Goal: Task Accomplishment & Management: Manage account settings

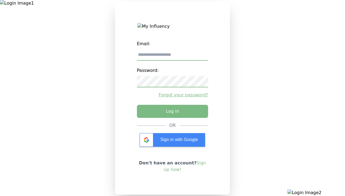
click at [172, 57] on input "email" at bounding box center [172, 54] width 71 height 11
type input "**********"
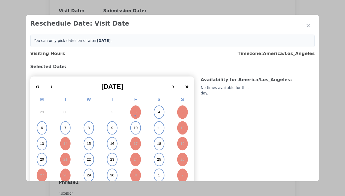
click at [158, 112] on abbr "4" at bounding box center [159, 112] width 2 height 5
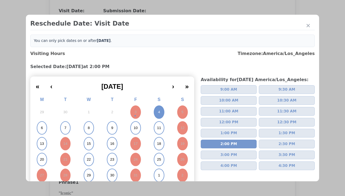
click at [86, 123] on div "Update Submission Date" at bounding box center [86, 122] width 45 height 5
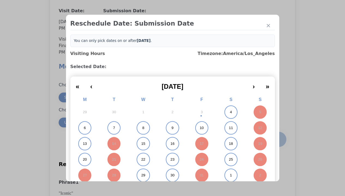
click at [230, 112] on abbr "4" at bounding box center [231, 112] width 2 height 5
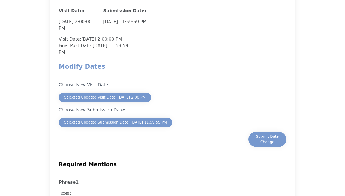
click at [267, 140] on div "Submit Date Change" at bounding box center [267, 139] width 27 height 11
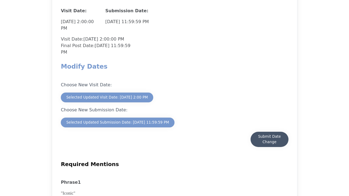
scroll to position [479, 0]
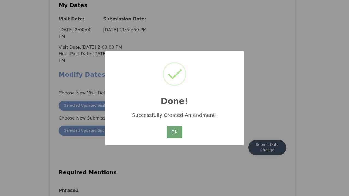
click at [174, 132] on button "OK" at bounding box center [175, 132] width 16 height 12
